Goal: Use online tool/utility: Utilize a website feature to perform a specific function

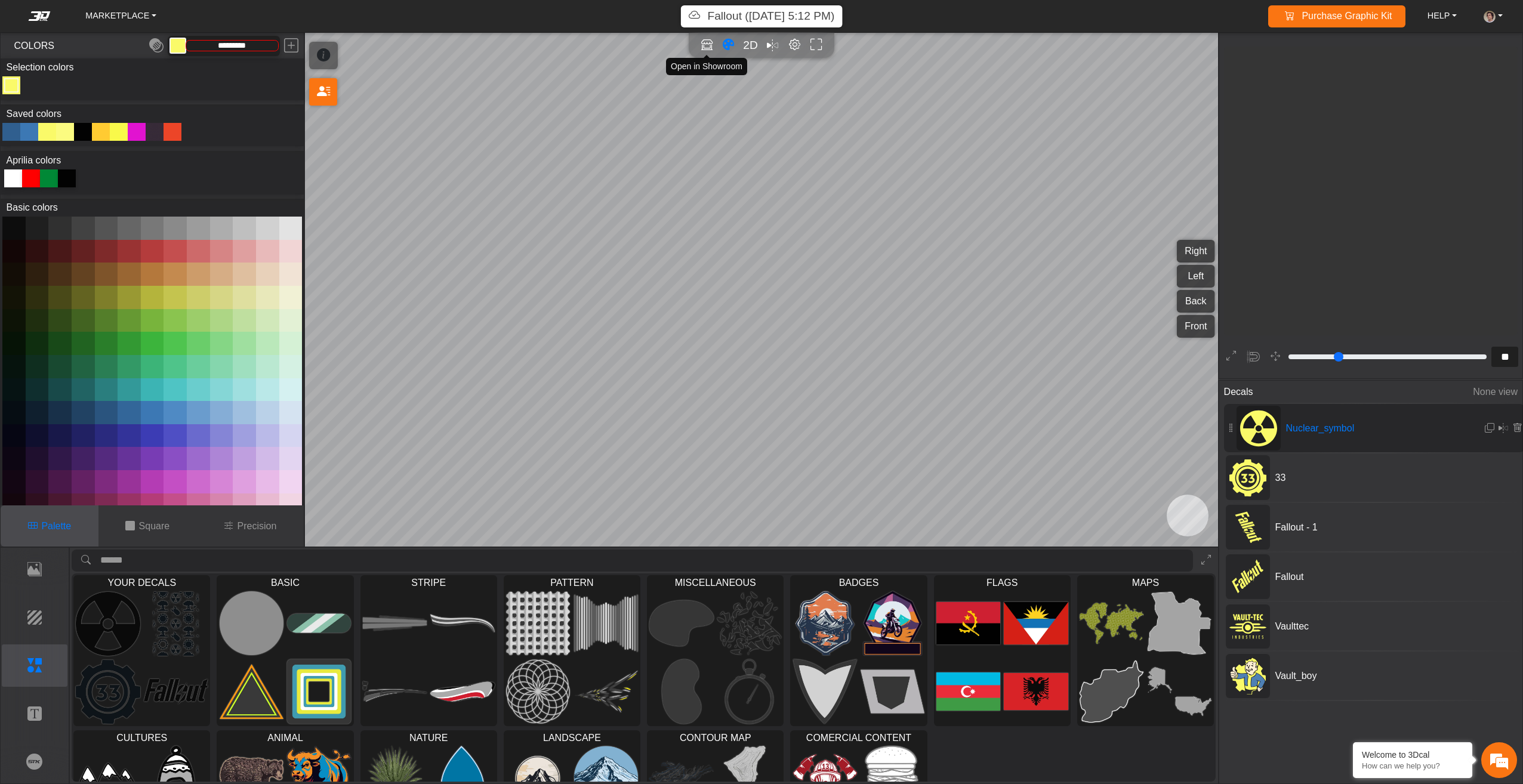
scroll to position [8354, 6124]
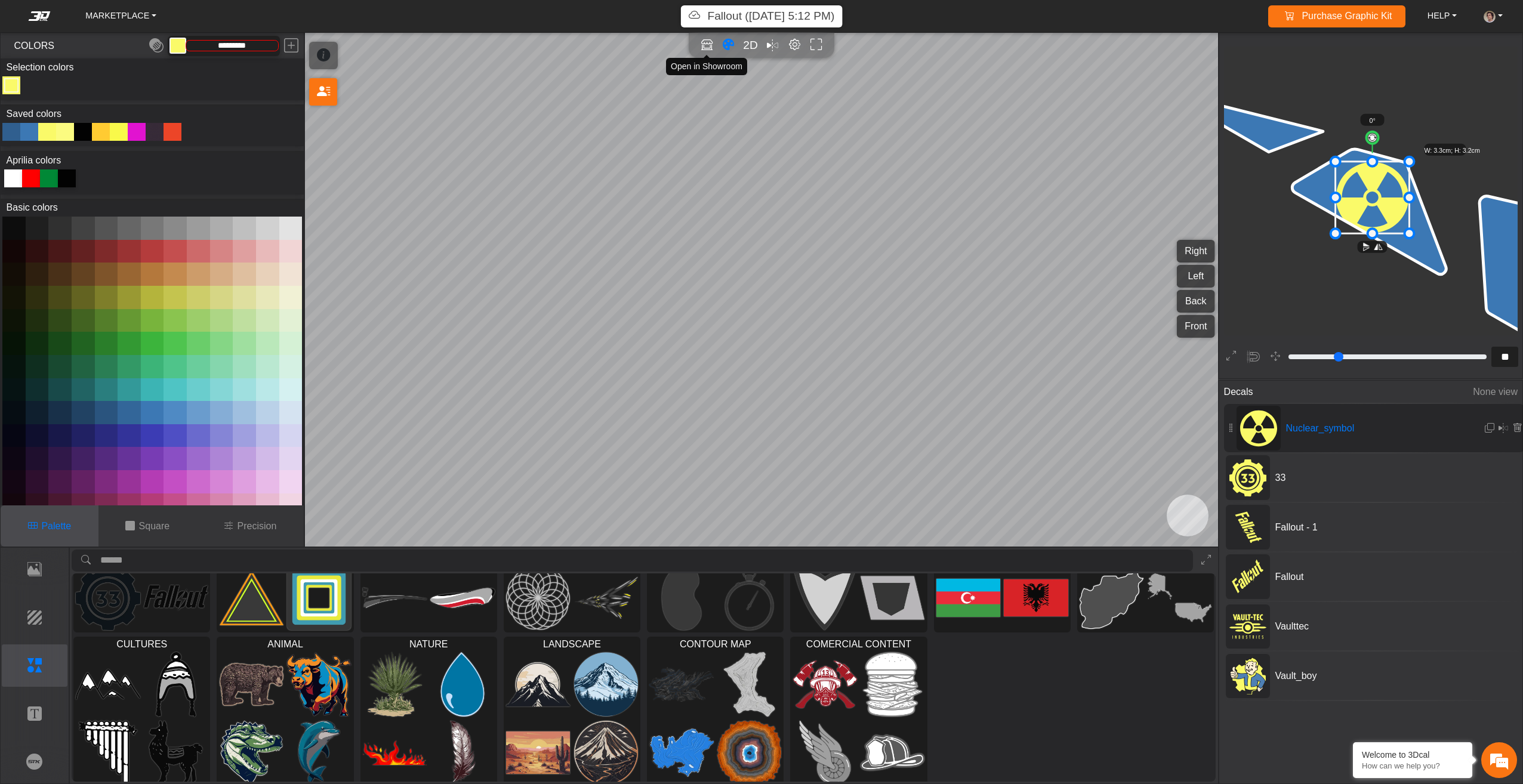
click at [710, 41] on icon "Open in Showroom" at bounding box center [707, 45] width 11 height 13
click at [711, 43] on icon "Open in Showroom" at bounding box center [707, 44] width 13 height 14
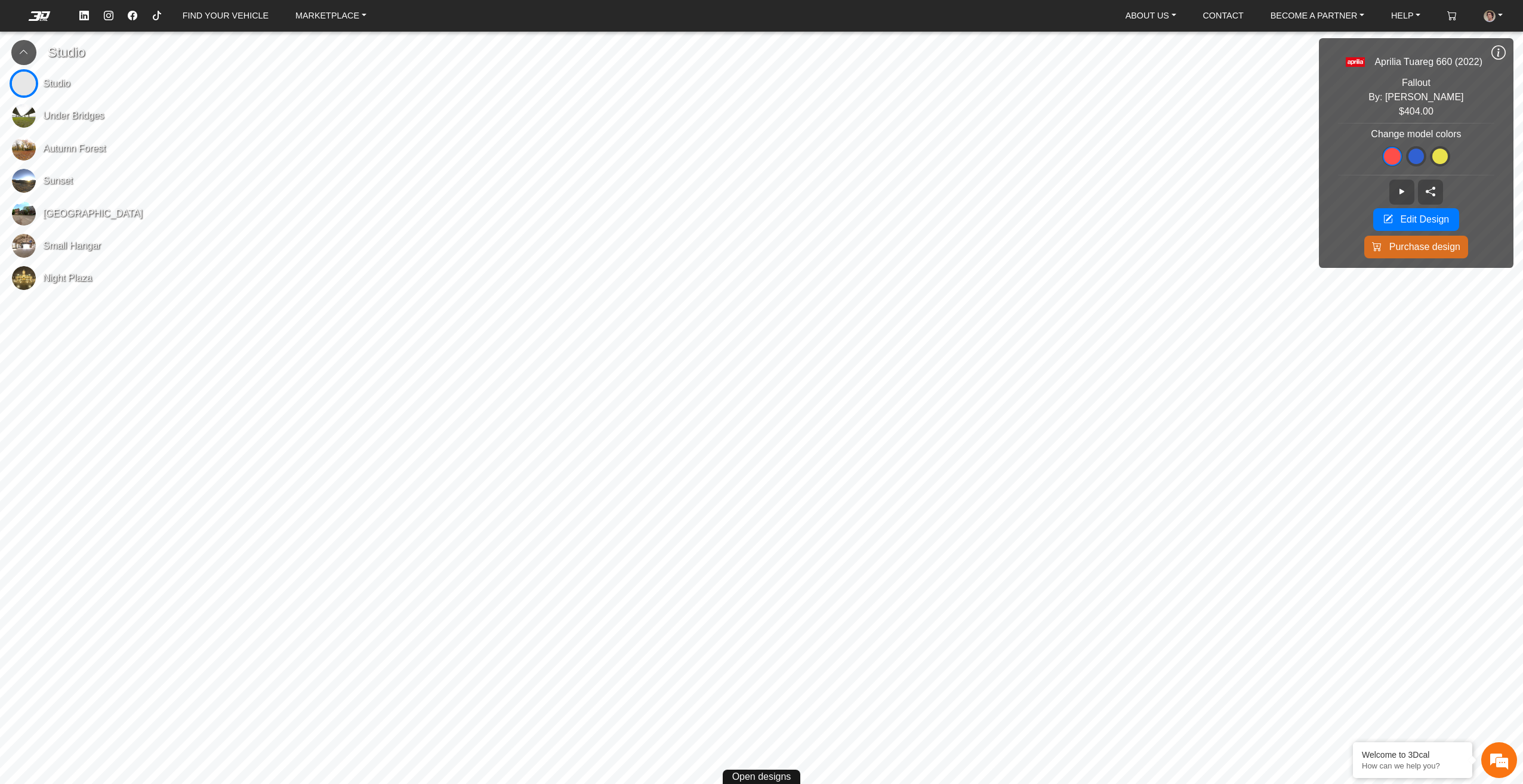
click at [1445, 149] on button at bounding box center [1440, 156] width 20 height 20
click at [1420, 163] on span at bounding box center [1416, 156] width 15 height 15
click at [1444, 153] on span at bounding box center [1439, 156] width 15 height 15
click at [1417, 154] on span at bounding box center [1416, 156] width 15 height 15
click at [1389, 149] on button at bounding box center [1392, 156] width 20 height 20
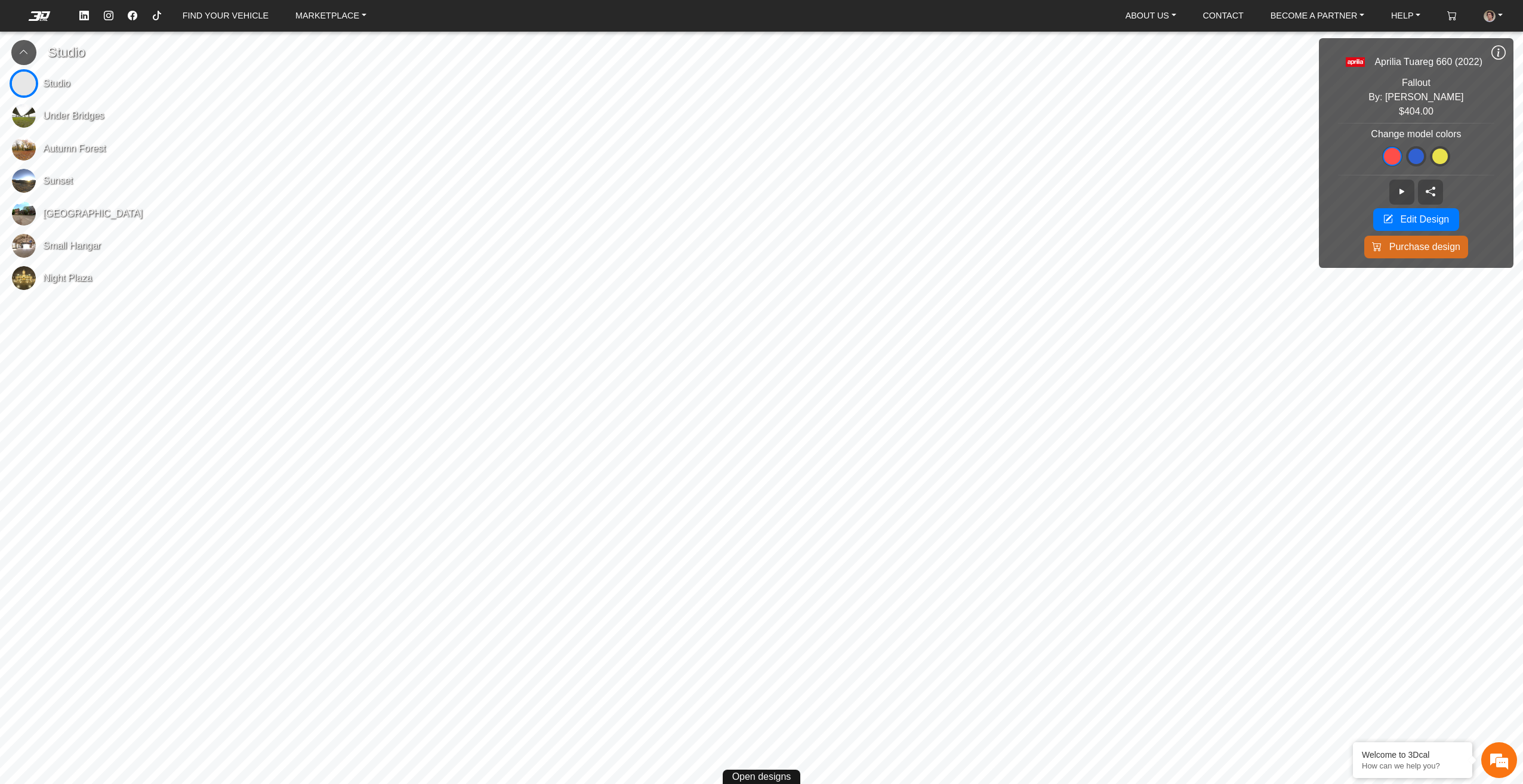
click at [1414, 152] on span at bounding box center [1416, 156] width 15 height 15
